Goal: Task Accomplishment & Management: Manage account settings

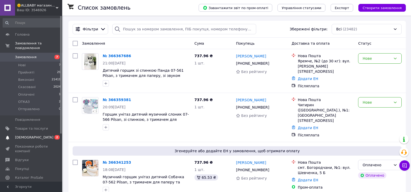
click at [31, 135] on span "[DEMOGRAPHIC_DATA]" at bounding box center [34, 137] width 38 height 5
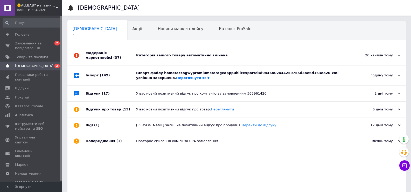
click at [182, 75] on div "Імпорт файлу hometaccogwypromiumstorageapppublicexportd3d9446802a44259755d38e6d…" at bounding box center [242, 75] width 213 height 9
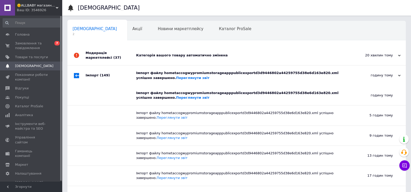
click at [181, 57] on div "Категорія вашого товару автоматично змінена" at bounding box center [242, 55] width 213 height 5
